Goal: Information Seeking & Learning: Learn about a topic

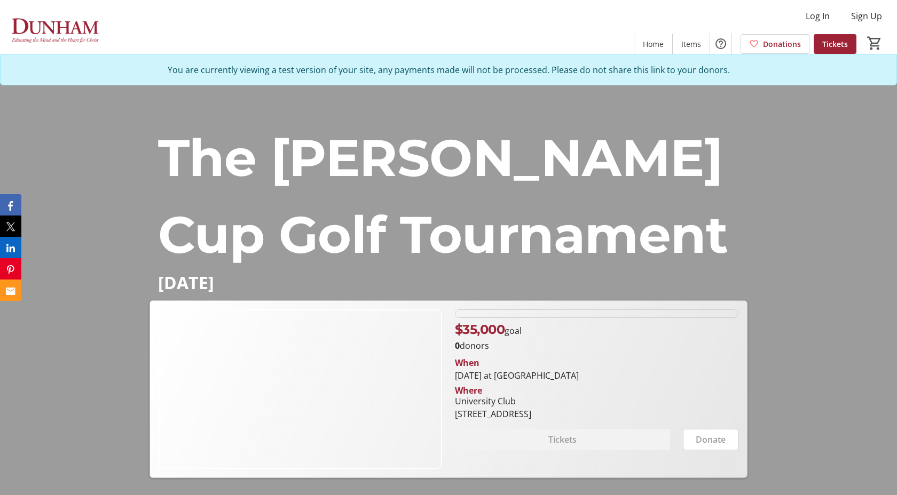
scroll to position [1377, 0]
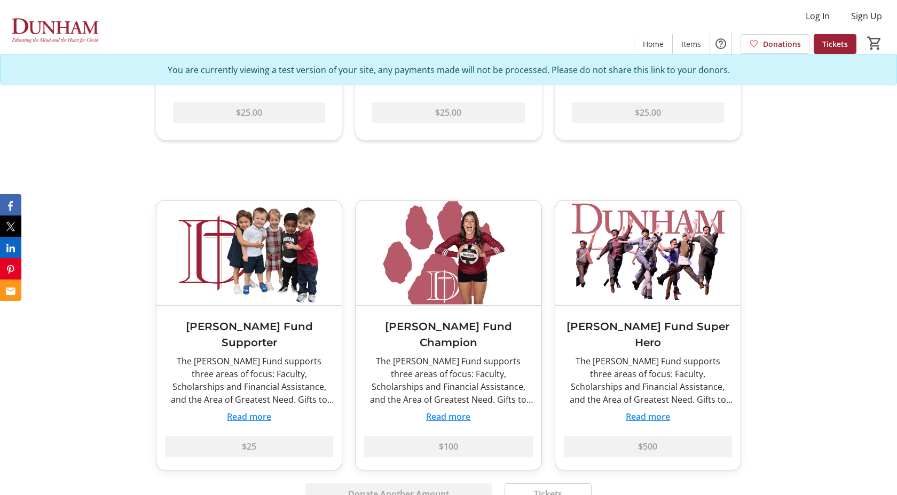
scroll to position [708, 0]
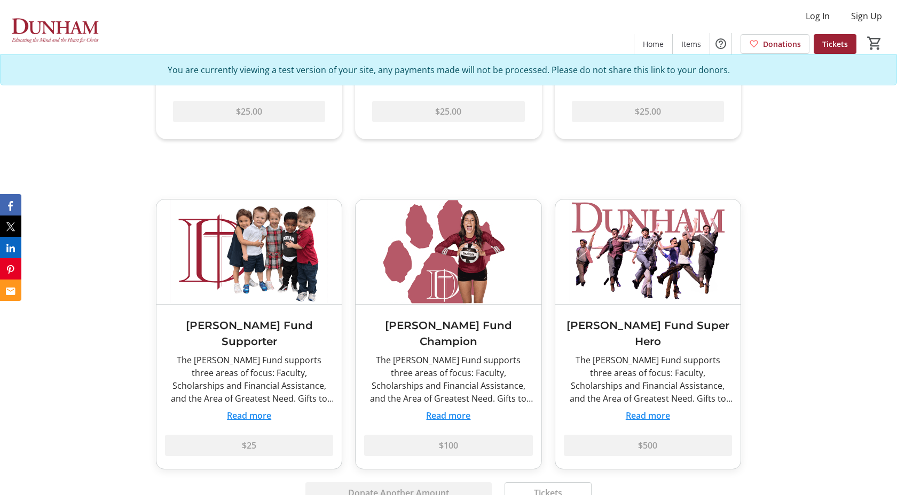
click at [447, 409] on button "Read more" at bounding box center [448, 415] width 44 height 13
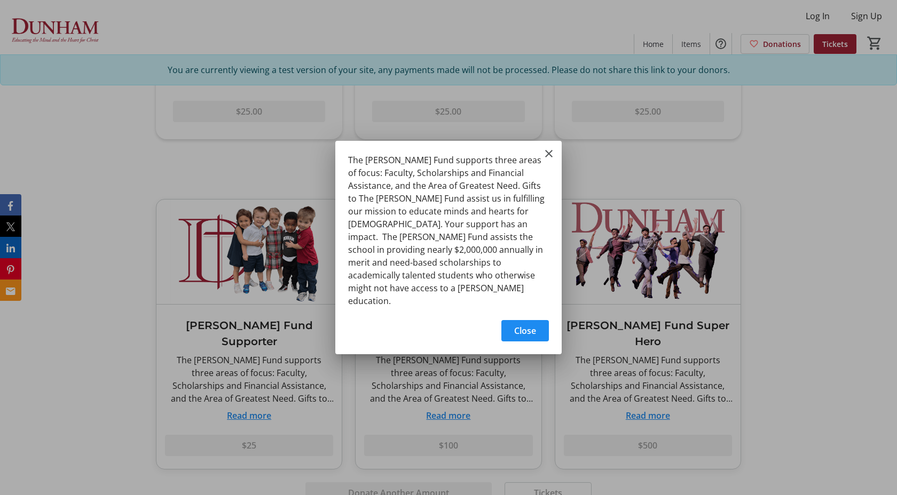
scroll to position [0, 0]
click at [551, 160] on mat-icon "Close" at bounding box center [548, 153] width 13 height 13
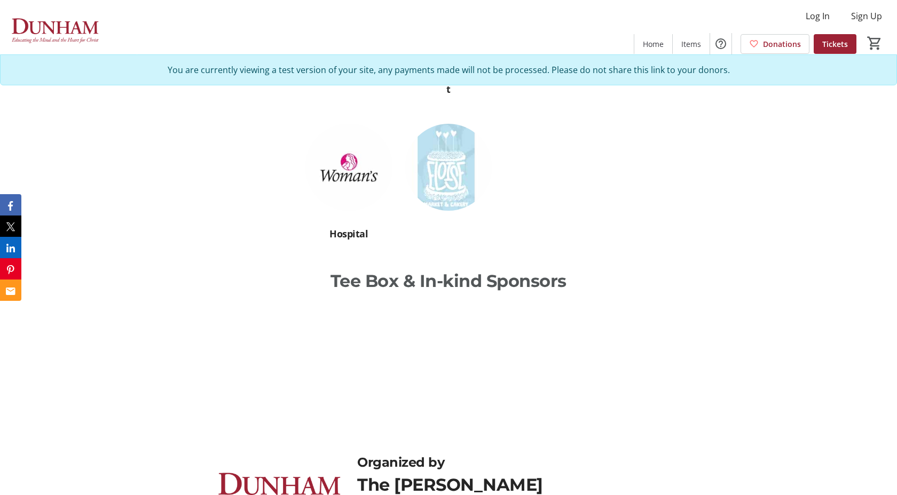
scroll to position [2271, 0]
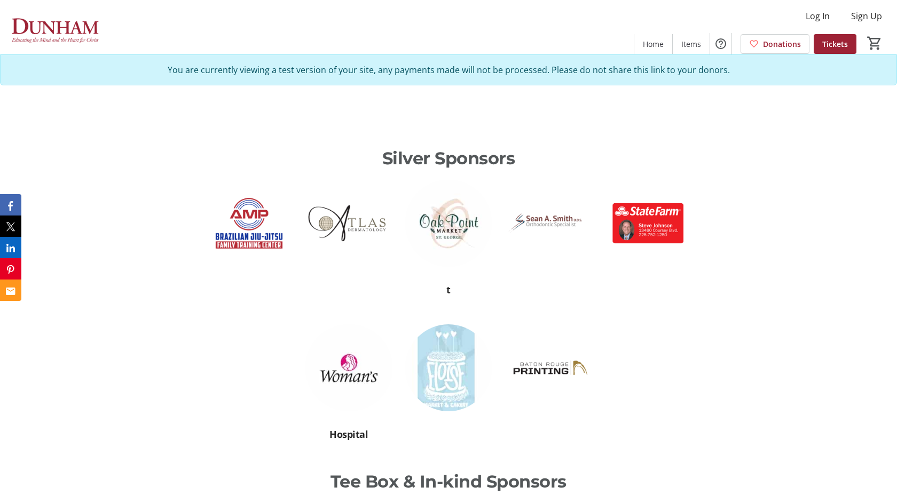
scroll to position [2097, 0]
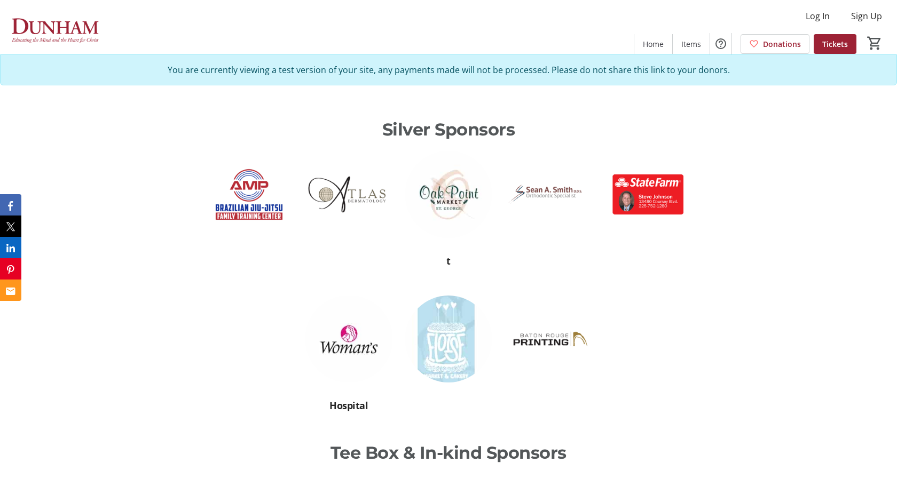
click at [350, 399] on span "Hospital" at bounding box center [348, 405] width 38 height 13
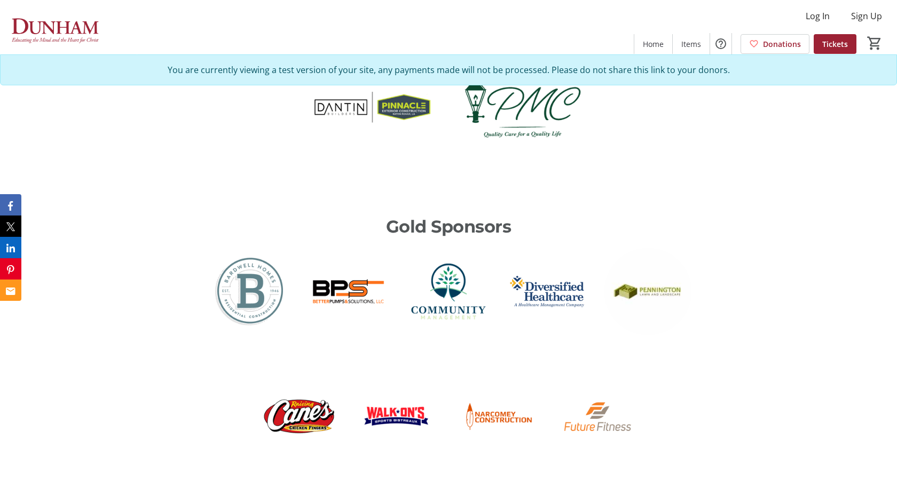
scroll to position [1842, 0]
